Goal: Task Accomplishment & Management: Manage account settings

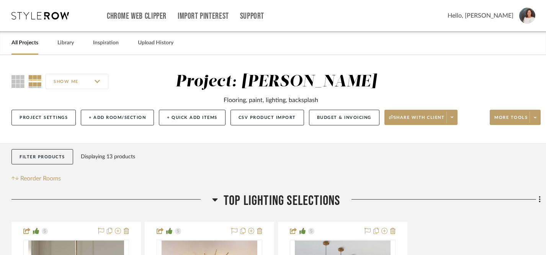
click at [28, 43] on link "All Projects" at bounding box center [24, 43] width 27 height 10
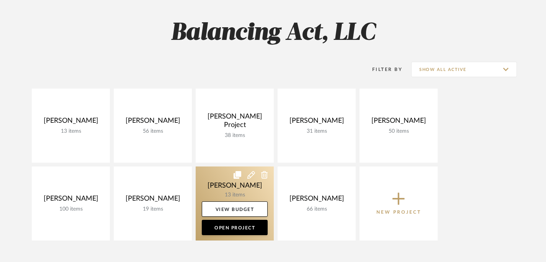
scroll to position [64, 0]
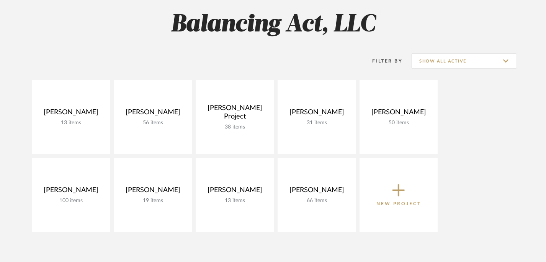
click at [400, 190] on icon at bounding box center [399, 190] width 12 height 12
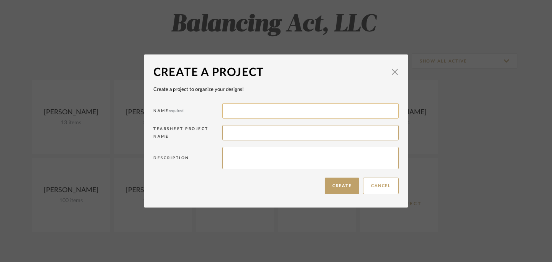
click at [349, 113] on input at bounding box center [310, 110] width 176 height 15
type input "[PERSON_NAME]"
click at [308, 132] on input at bounding box center [310, 132] width 176 height 15
type input "[PERSON_NAME] Main Living Spaces"
click at [339, 187] on button "Create" at bounding box center [341, 185] width 34 height 16
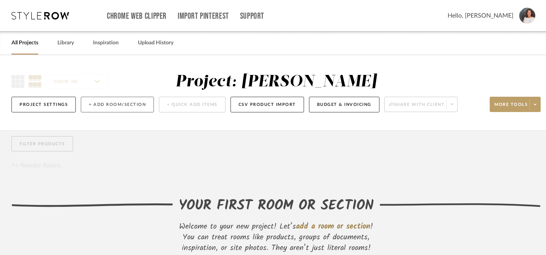
click at [132, 105] on button "+ Add Room/Section" at bounding box center [117, 105] width 73 height 16
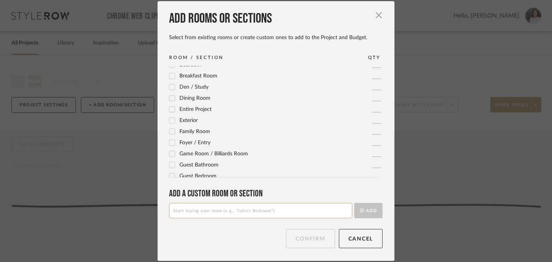
scroll to position [34, 0]
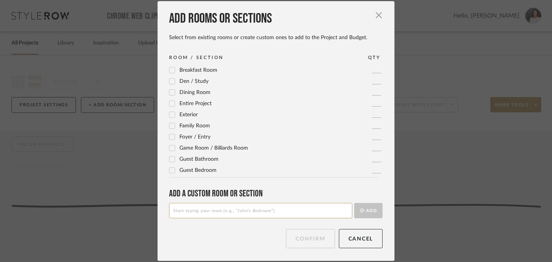
click at [170, 137] on icon at bounding box center [172, 137] width 5 height 4
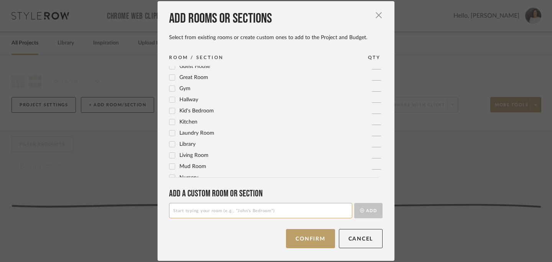
scroll to position [149, 0]
click at [170, 121] on icon at bounding box center [171, 120] width 5 height 5
click at [169, 153] on icon at bounding box center [171, 154] width 5 height 5
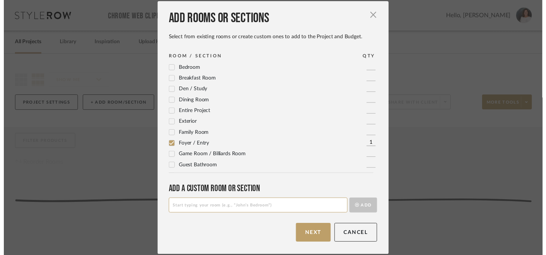
scroll to position [22, 0]
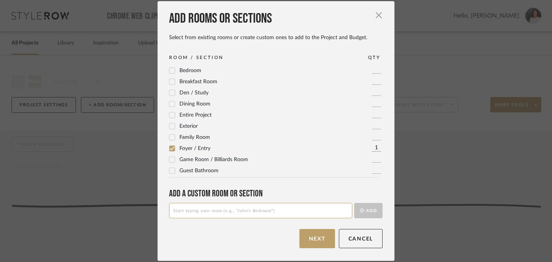
click at [170, 104] on icon at bounding box center [172, 104] width 5 height 4
click at [314, 237] on button "Next" at bounding box center [317, 238] width 36 height 19
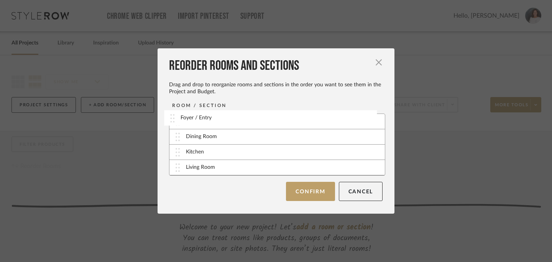
drag, startPoint x: 176, startPoint y: 140, endPoint x: 174, endPoint y: 121, distance: 19.0
drag, startPoint x: 172, startPoint y: 152, endPoint x: 172, endPoint y: 136, distance: 16.5
drag, startPoint x: 175, startPoint y: 169, endPoint x: 174, endPoint y: 152, distance: 16.9
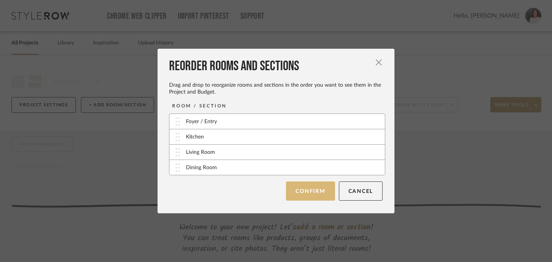
click at [306, 190] on button "Confirm" at bounding box center [310, 190] width 49 height 19
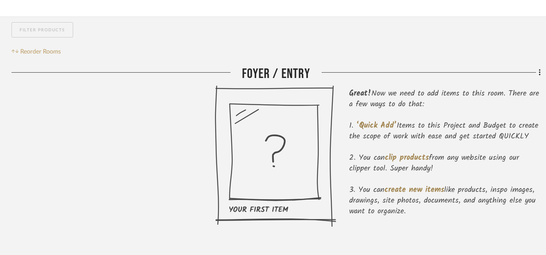
scroll to position [115, 0]
click at [274, 172] on icon at bounding box center [275, 156] width 121 height 142
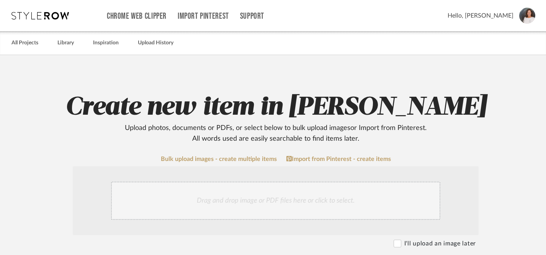
click at [252, 199] on div "Drag and drop image or PDF files here or click to select." at bounding box center [275, 201] width 329 height 38
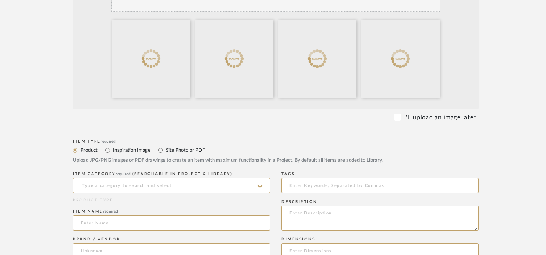
scroll to position [208, 0]
click at [108, 151] on input "Inspiration Image" at bounding box center [107, 150] width 9 height 9
radio input "true"
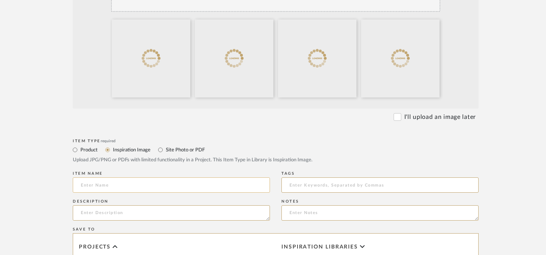
click at [121, 184] on input at bounding box center [171, 185] width 197 height 15
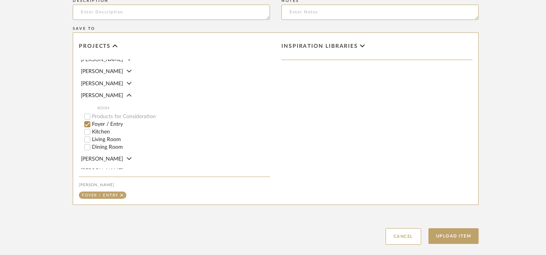
scroll to position [53, 0]
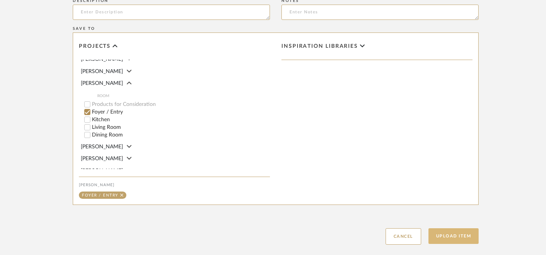
type input "Existing Artwork for Entryway Wall (client provided)"
click at [452, 235] on button "Upload Item" at bounding box center [454, 237] width 51 height 16
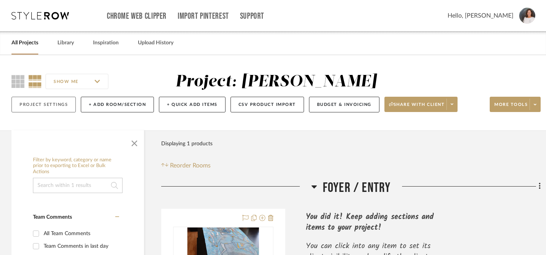
click at [54, 106] on button "Project Settings" at bounding box center [43, 105] width 64 height 16
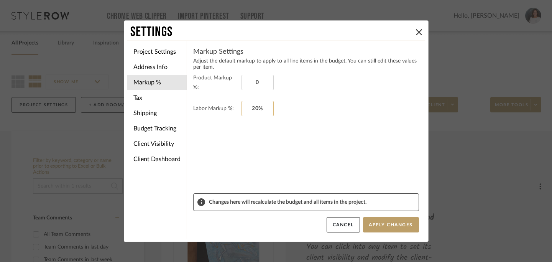
type input "0%"
click at [265, 103] on input "20" at bounding box center [257, 108] width 32 height 15
type input "0%"
click at [279, 133] on form "Product Markup %: 0% Labor Markup %: 0%" at bounding box center [306, 133] width 226 height 120
click at [154, 65] on li "Address Info" at bounding box center [156, 66] width 59 height 15
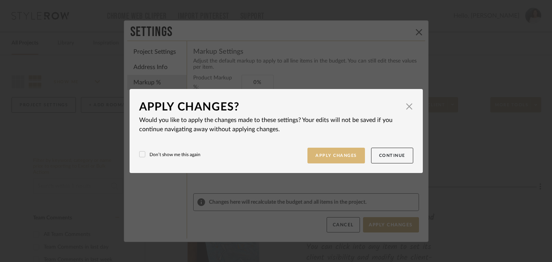
click at [334, 154] on button "Apply Changes" at bounding box center [335, 155] width 57 height 16
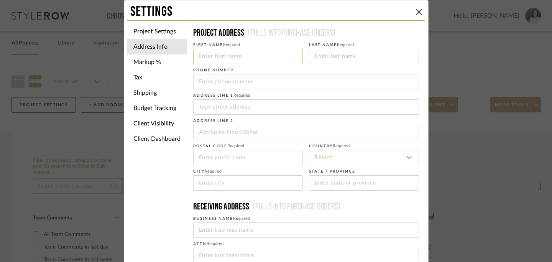
click at [260, 55] on input at bounding box center [248, 56] width 110 height 15
type input "[PERSON_NAME]"
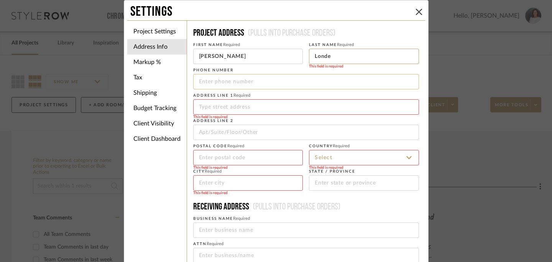
type input "Londe"
click at [234, 84] on input "tel" at bounding box center [306, 81] width 226 height 15
type input "[PHONE_NUMBER]"
click at [233, 105] on input at bounding box center [306, 106] width 226 height 15
type input "[STREET_ADDRESS]"
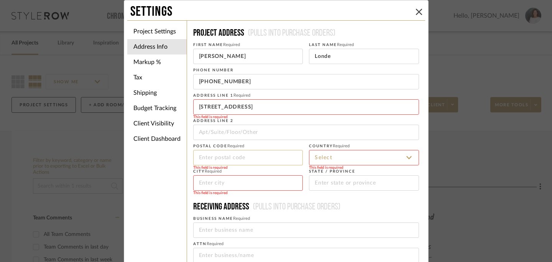
click at [226, 157] on input at bounding box center [248, 157] width 110 height 15
type input "33785"
click at [334, 159] on input at bounding box center [364, 157] width 110 height 15
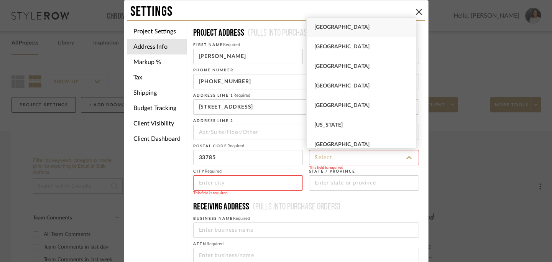
click at [360, 29] on div "[GEOGRAPHIC_DATA]" at bounding box center [360, 28] width 109 height 20
type input "[GEOGRAPHIC_DATA]"
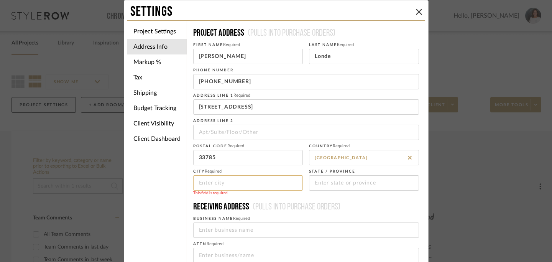
click at [264, 185] on input at bounding box center [248, 182] width 110 height 15
type input "[GEOGRAPHIC_DATA]"
type input "FL"
click at [296, 203] on span "(Pulls into purchase orders)" at bounding box center [294, 206] width 91 height 9
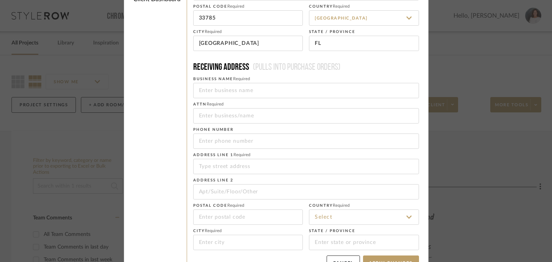
scroll to position [158, 0]
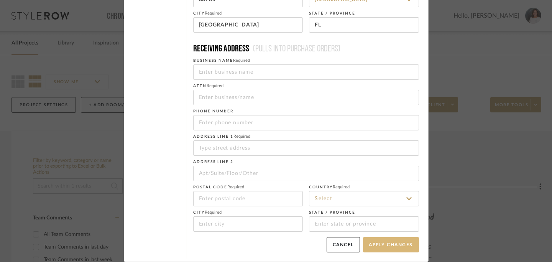
click at [395, 243] on button "Apply Changes" at bounding box center [391, 244] width 56 height 15
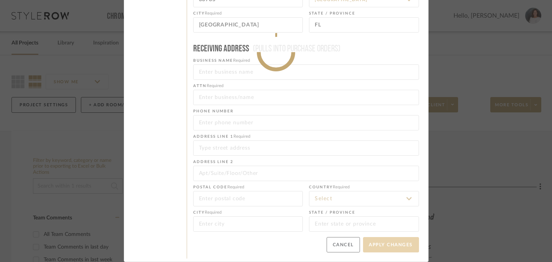
type input "[PHONE_NUMBER]"
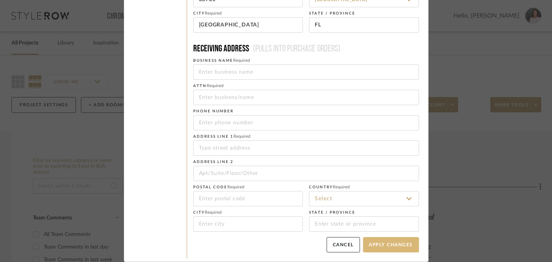
click at [385, 246] on button "Apply Changes" at bounding box center [391, 244] width 56 height 15
click at [483, 84] on div "Settings Project Settings Address Info Markup % Tax Shipping Budget Tracking Cl…" at bounding box center [276, 131] width 552 height 262
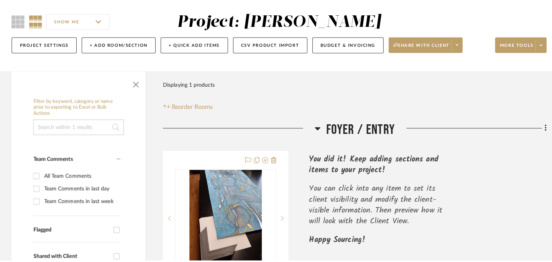
scroll to position [0, 0]
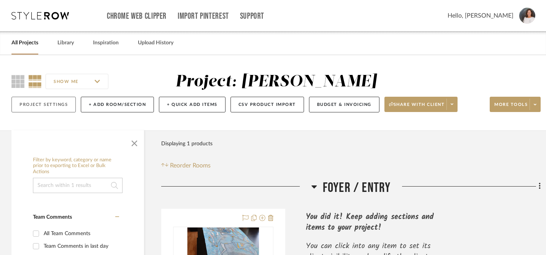
click at [46, 107] on button "Project Settings" at bounding box center [43, 105] width 64 height 16
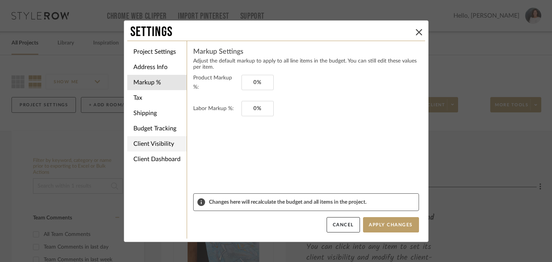
click at [148, 146] on li "Client Visibility" at bounding box center [156, 143] width 59 height 15
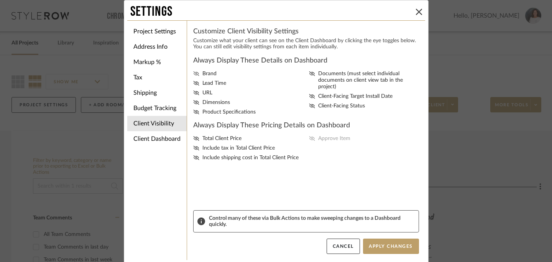
click at [195, 73] on icon at bounding box center [196, 73] width 6 height 5
click at [0, 0] on input "Brand" at bounding box center [0, 0] width 0 height 0
click at [194, 85] on icon at bounding box center [196, 83] width 6 height 5
click at [0, 0] on input "Lead Time" at bounding box center [0, 0] width 0 height 0
click at [194, 93] on icon at bounding box center [196, 92] width 6 height 5
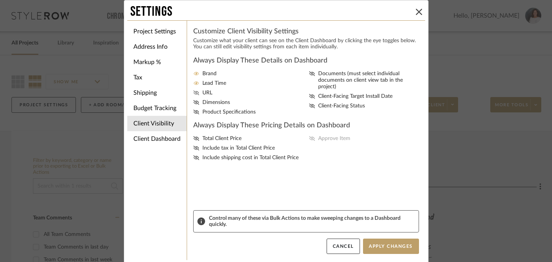
click at [0, 0] on input "URL" at bounding box center [0, 0] width 0 height 0
click at [193, 105] on icon at bounding box center [196, 102] width 6 height 5
click at [0, 0] on input "Dimensions" at bounding box center [0, 0] width 0 height 0
click at [193, 114] on icon at bounding box center [196, 112] width 6 height 5
click at [0, 0] on input "Product Specifications" at bounding box center [0, 0] width 0 height 0
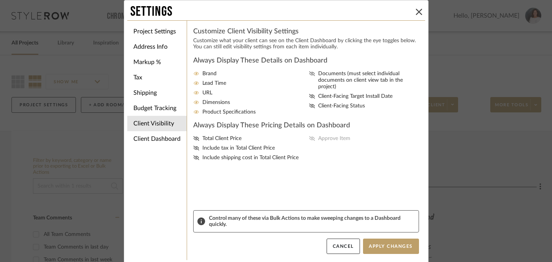
click at [309, 72] on icon at bounding box center [312, 73] width 6 height 5
click at [0, 0] on input "Documents (must select individual documents on client view tab in the project)" at bounding box center [0, 0] width 0 height 0
click at [310, 103] on icon at bounding box center [312, 105] width 6 height 5
click at [0, 0] on input "Client-Facing Status" at bounding box center [0, 0] width 0 height 0
click at [194, 140] on icon at bounding box center [196, 138] width 6 height 5
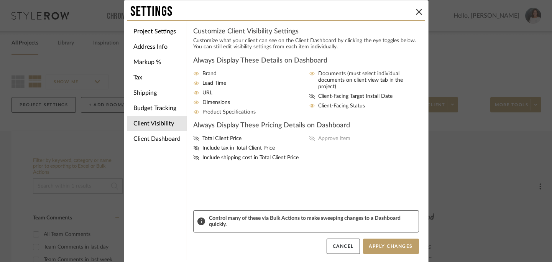
click at [0, 0] on input "Total Client Price" at bounding box center [0, 0] width 0 height 0
click at [318, 141] on span "Approve Item" at bounding box center [334, 138] width 32 height 7
click at [0, 0] on input "Approve Item" at bounding box center [0, 0] width 0 height 0
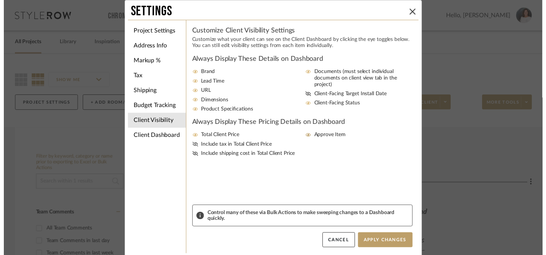
scroll to position [2, 0]
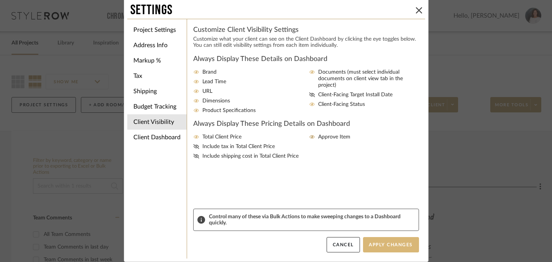
click at [388, 247] on button "Apply Changes" at bounding box center [391, 244] width 56 height 15
click at [499, 138] on div "Settings Project Settings Address Info Markup % Tax Shipping Budget Tracking Cl…" at bounding box center [276, 131] width 552 height 262
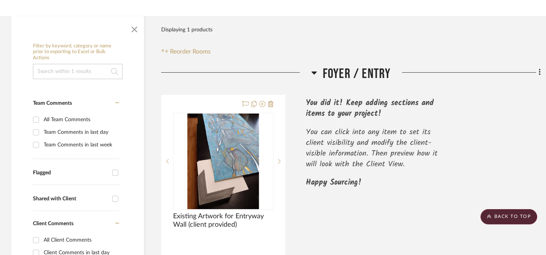
scroll to position [111, 0]
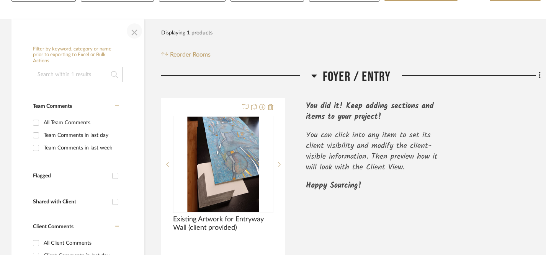
click at [133, 34] on span "button" at bounding box center [134, 31] width 18 height 18
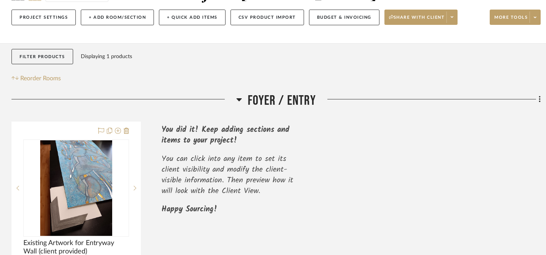
scroll to position [85, 0]
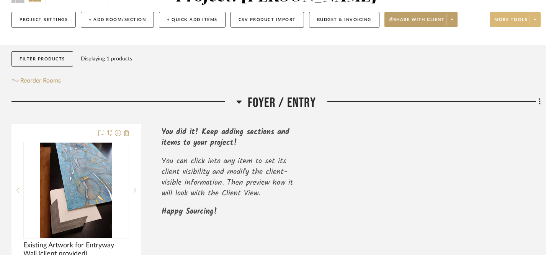
click at [512, 20] on span "More tools" at bounding box center [510, 22] width 33 height 11
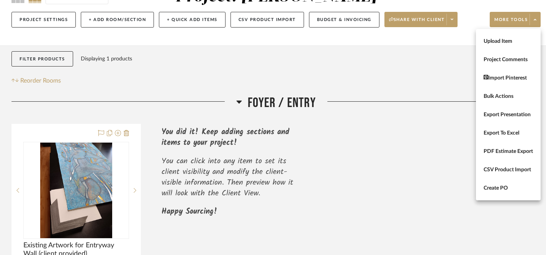
click at [430, 76] on div at bounding box center [273, 127] width 546 height 255
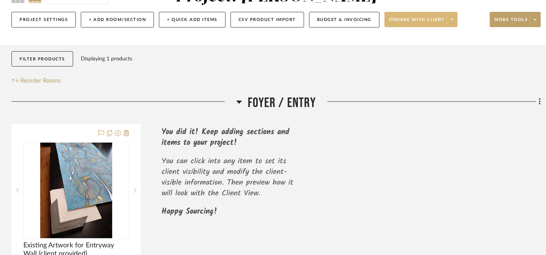
click at [431, 21] on span "Share with client" at bounding box center [417, 22] width 56 height 11
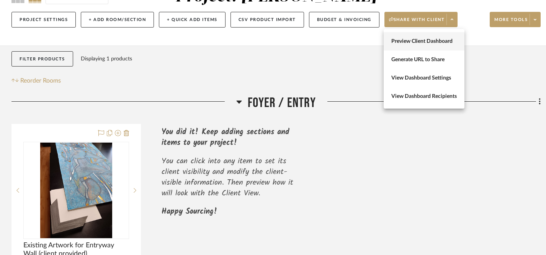
click at [426, 41] on span "Preview Client Dashboard" at bounding box center [423, 41] width 65 height 7
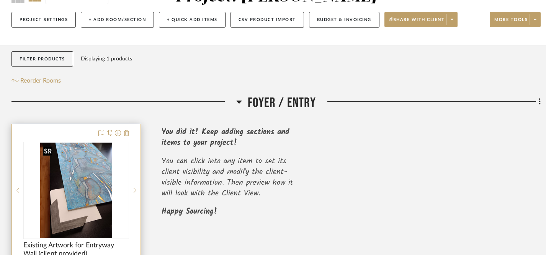
click at [90, 196] on img "0" at bounding box center [76, 191] width 72 height 96
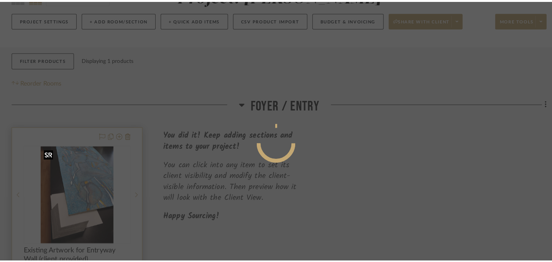
scroll to position [0, 0]
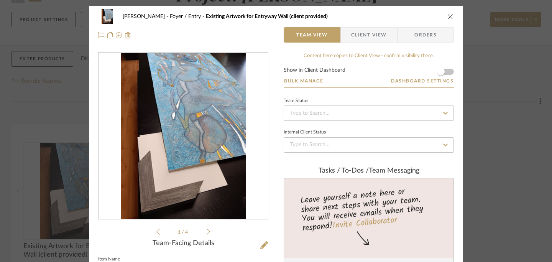
click at [447, 16] on icon "close" at bounding box center [450, 16] width 6 height 6
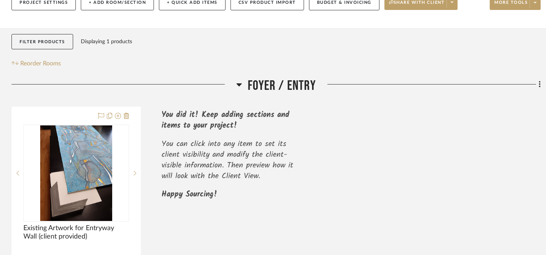
scroll to position [98, 0]
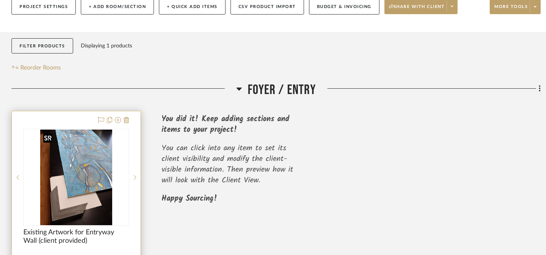
click at [86, 177] on img "0" at bounding box center [76, 178] width 72 height 96
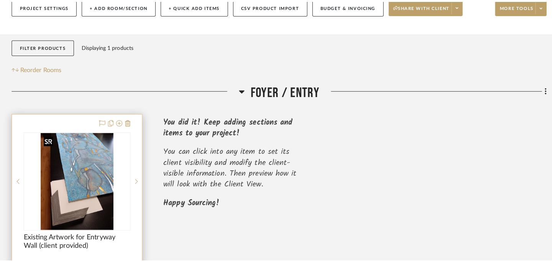
scroll to position [0, 0]
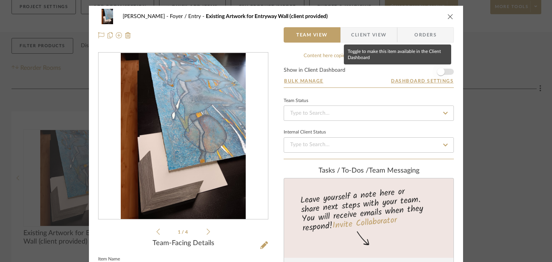
click at [439, 71] on span "button" at bounding box center [441, 72] width 8 height 8
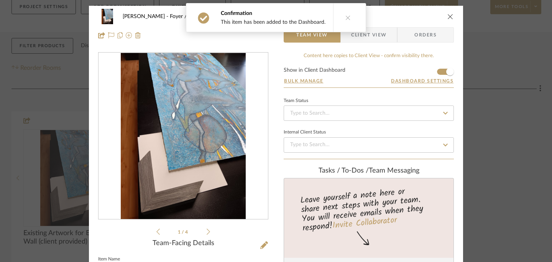
click at [447, 17] on icon "close" at bounding box center [450, 16] width 6 height 6
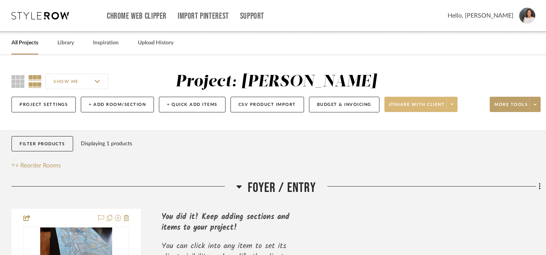
click at [429, 107] on span "Share with client" at bounding box center [417, 107] width 56 height 11
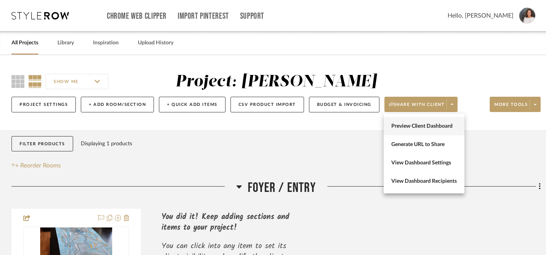
click at [420, 124] on span "Preview Client Dashboard" at bounding box center [423, 126] width 65 height 7
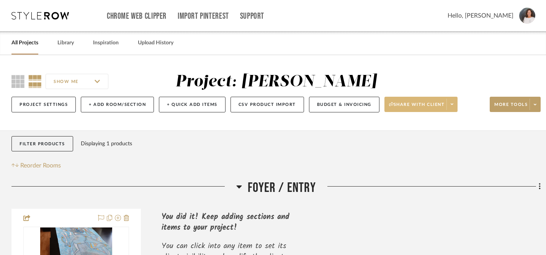
click at [453, 104] on icon at bounding box center [452, 104] width 3 height 4
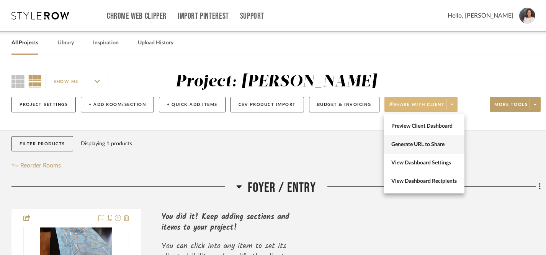
click at [417, 144] on span "Generate URL to Share" at bounding box center [423, 145] width 65 height 7
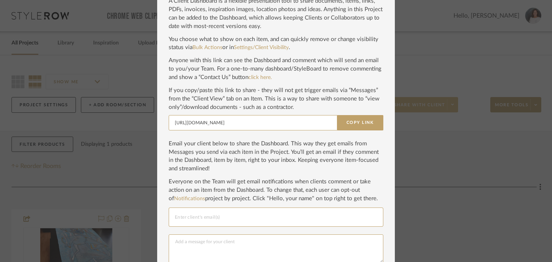
scroll to position [35, 0]
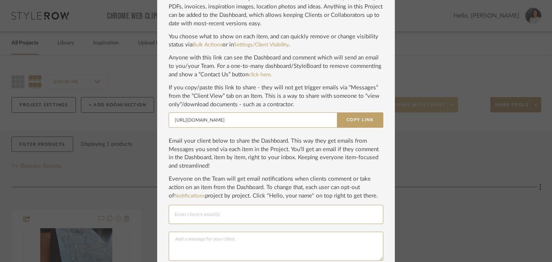
click at [298, 219] on div at bounding box center [276, 214] width 202 height 19
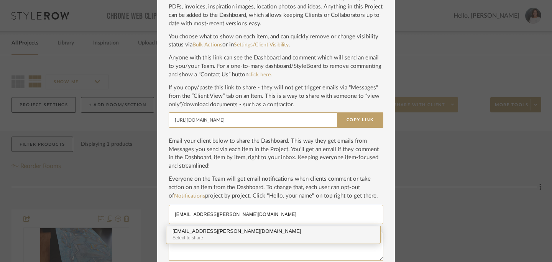
type input "[EMAIL_ADDRESS][PERSON_NAME][DOMAIN_NAME]"
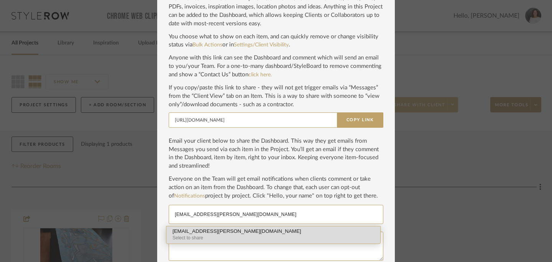
click at [258, 234] on div "Select to share" at bounding box center [272, 237] width 201 height 7
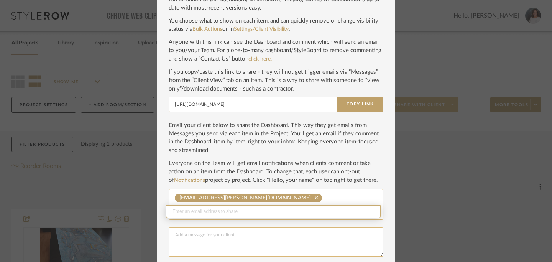
scroll to position [57, 0]
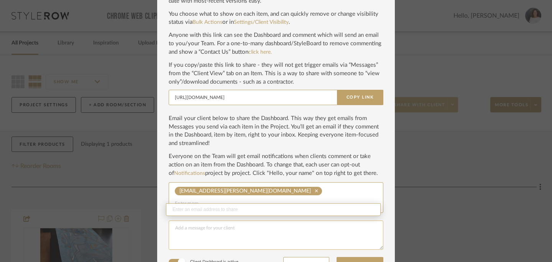
click at [287, 237] on textarea at bounding box center [276, 234] width 214 height 29
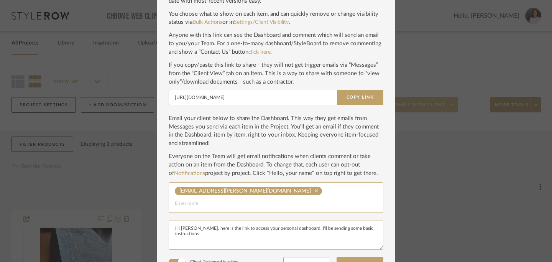
click at [290, 220] on textarea "Hi [PERSON_NAME], here is the link to access your personal dashboard. I'll be s…" at bounding box center [276, 234] width 214 height 29
click at [225, 226] on textarea "Hi [PERSON_NAME], here is the link to access your personal dashboard. It's very…" at bounding box center [276, 234] width 214 height 29
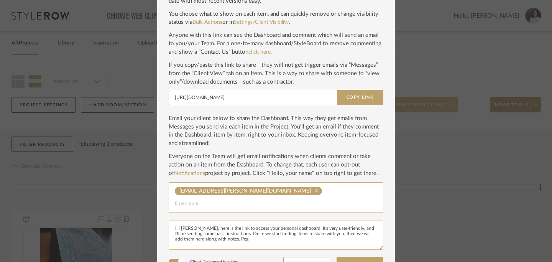
type textarea "Hi [PERSON_NAME], here is the link to access your personal dashboard. It's very…"
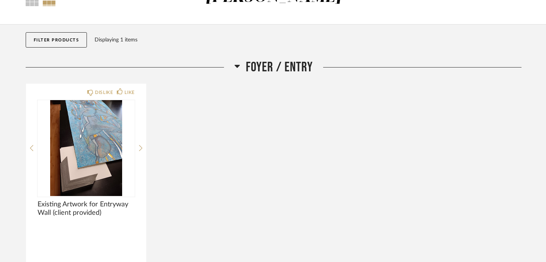
scroll to position [56, 0]
